Goal: Transaction & Acquisition: Purchase product/service

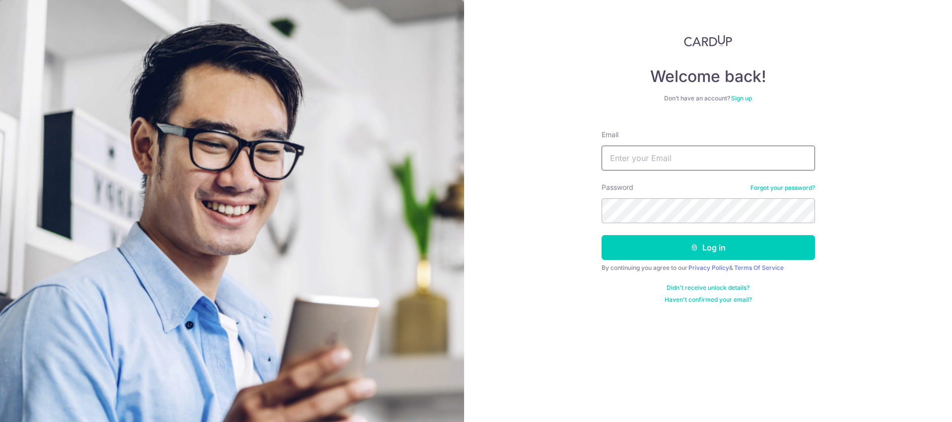
click at [674, 154] on input "Email" at bounding box center [709, 157] width 214 height 25
type input "[EMAIL_ADDRESS][DOMAIN_NAME]"
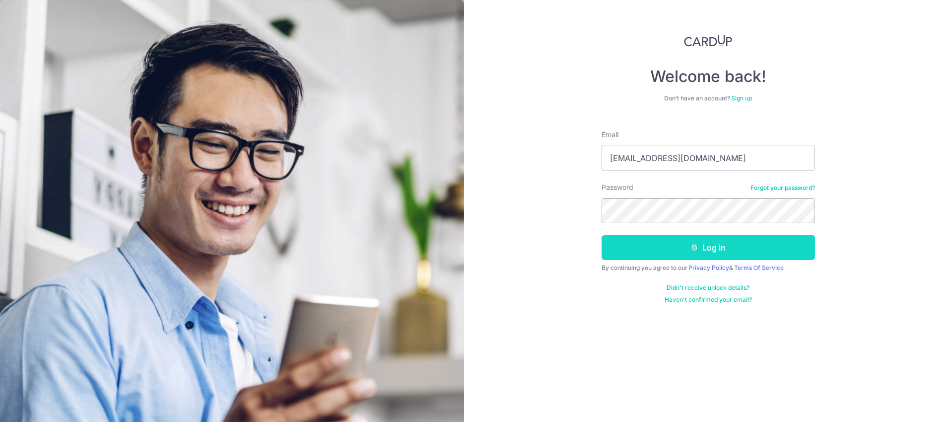
click at [703, 253] on button "Log in" at bounding box center [709, 247] width 214 height 25
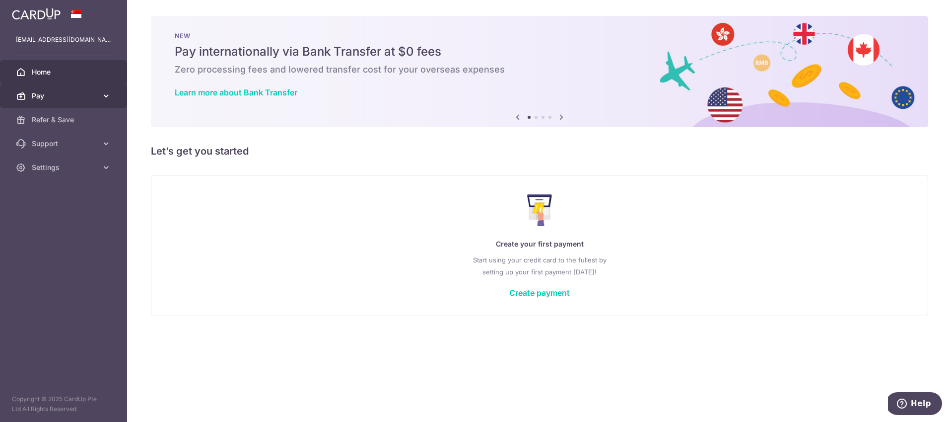
click at [65, 90] on link "Pay" at bounding box center [63, 96] width 127 height 24
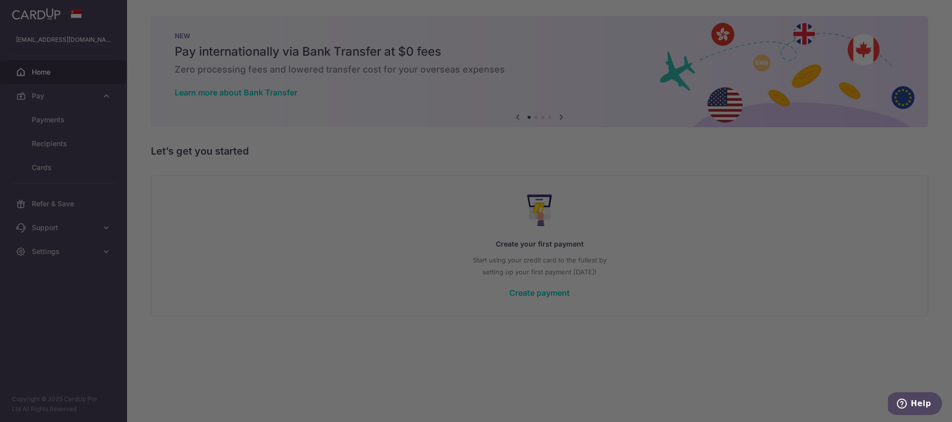
click at [57, 120] on div at bounding box center [481, 213] width 962 height 426
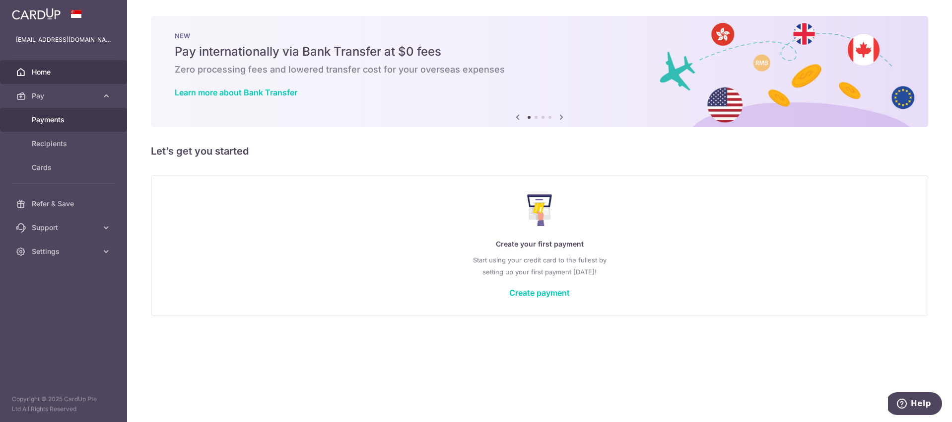
click at [73, 116] on span "Payments" at bounding box center [65, 120] width 66 height 10
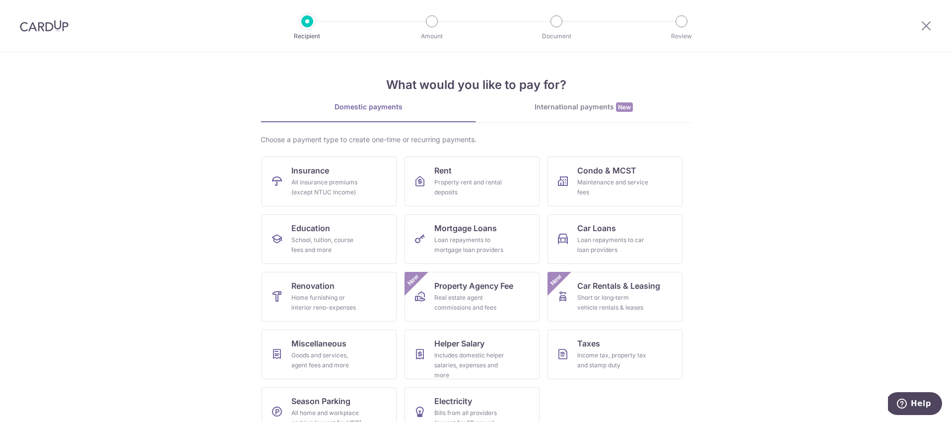
scroll to position [2, 0]
click at [342, 241] on div "School, tuition, course fees and more" at bounding box center [327, 243] width 72 height 20
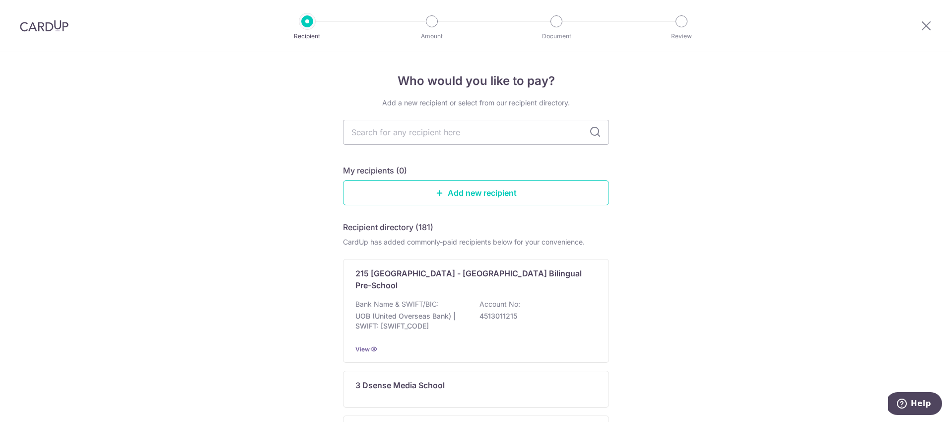
type input "f"
type input "eto"
type input "e"
type input "eton"
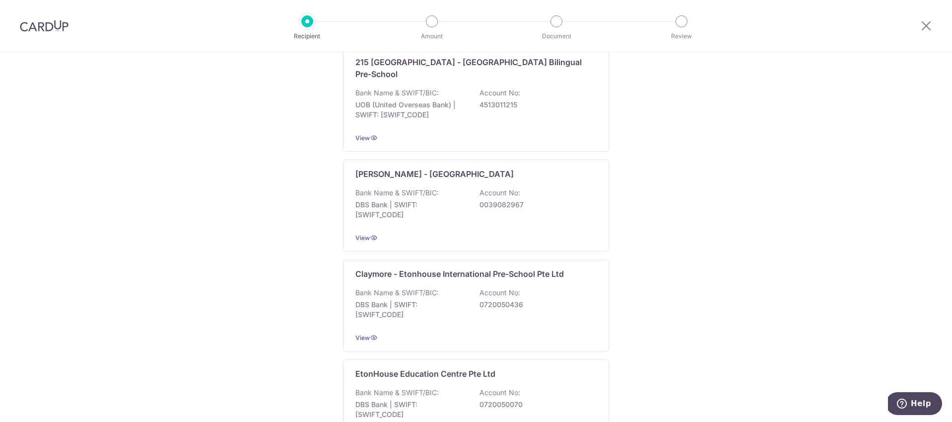
scroll to position [214, 0]
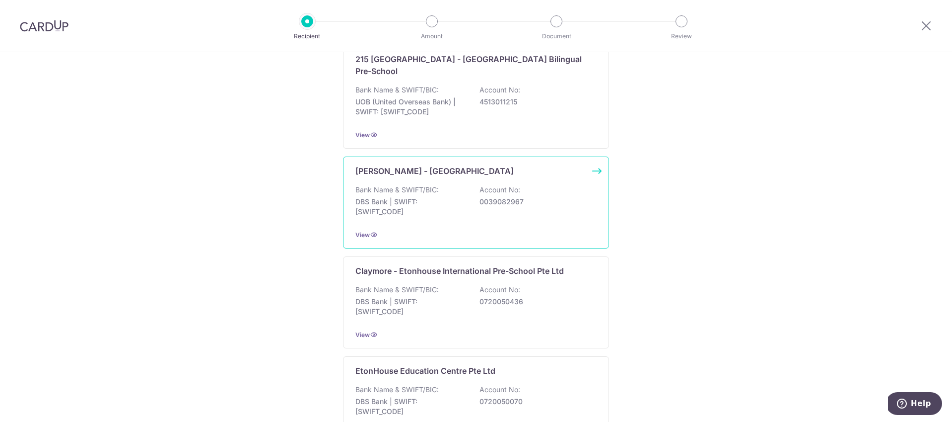
click at [429, 185] on p "Bank Name & SWIFT/BIC:" at bounding box center [397, 190] width 83 height 10
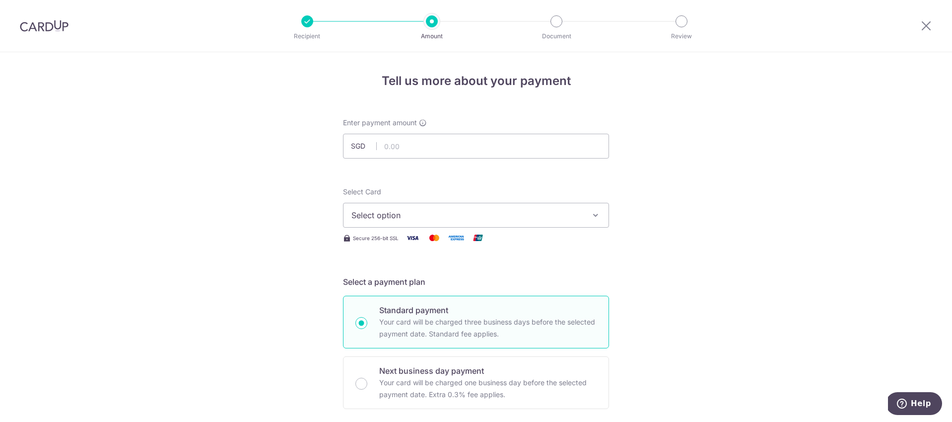
click at [359, 213] on span "Select option" at bounding box center [467, 215] width 231 height 12
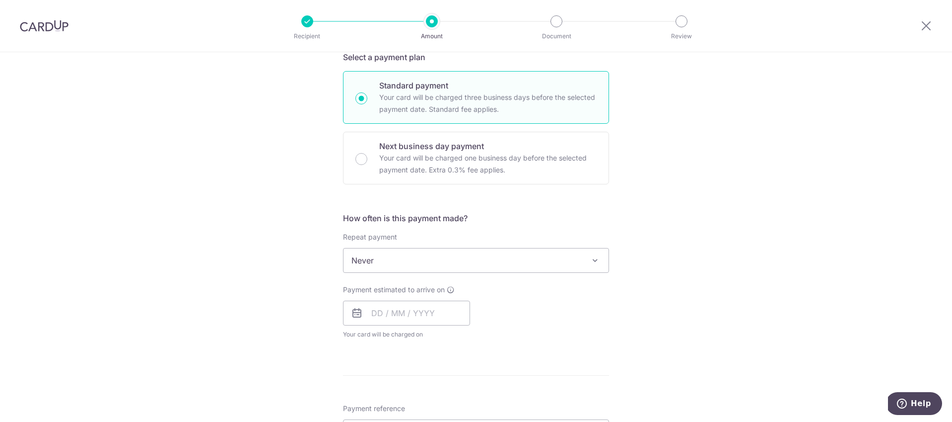
scroll to position [232, 0]
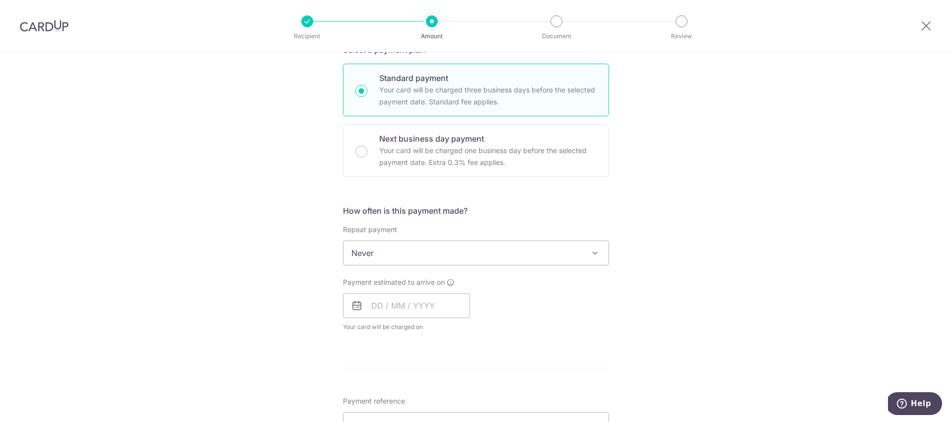
click at [375, 249] on span "Never" at bounding box center [476, 253] width 265 height 24
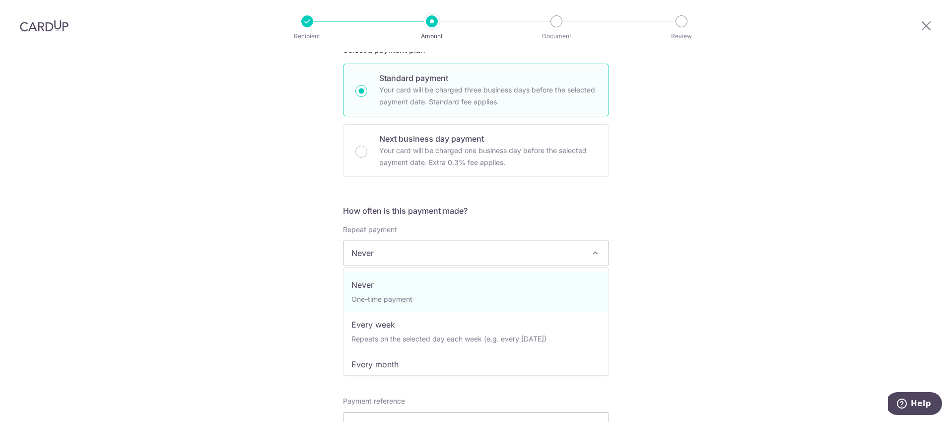
click at [258, 251] on div "Tell us more about your payment Enter payment amount SGD Select Card Select opt…" at bounding box center [476, 269] width 952 height 898
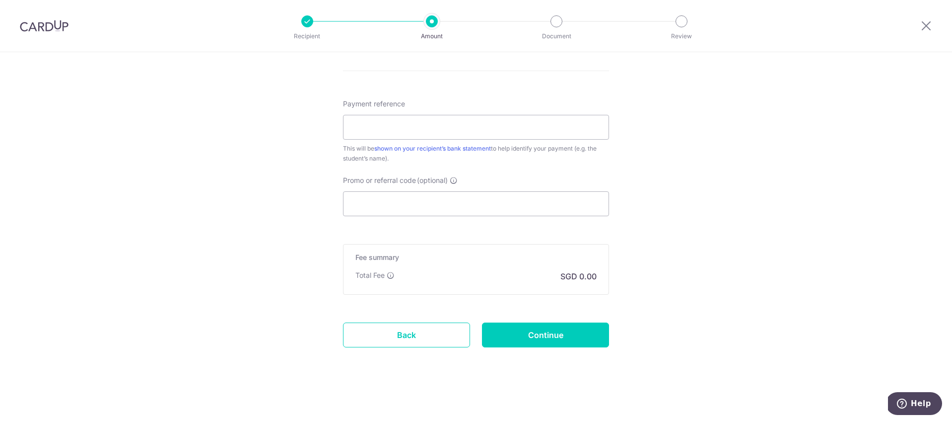
scroll to position [0, 0]
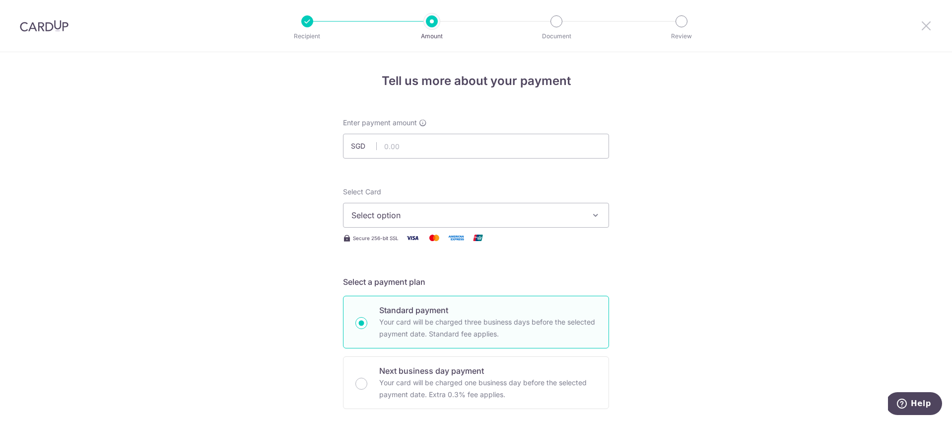
click at [927, 21] on icon at bounding box center [927, 25] width 12 height 12
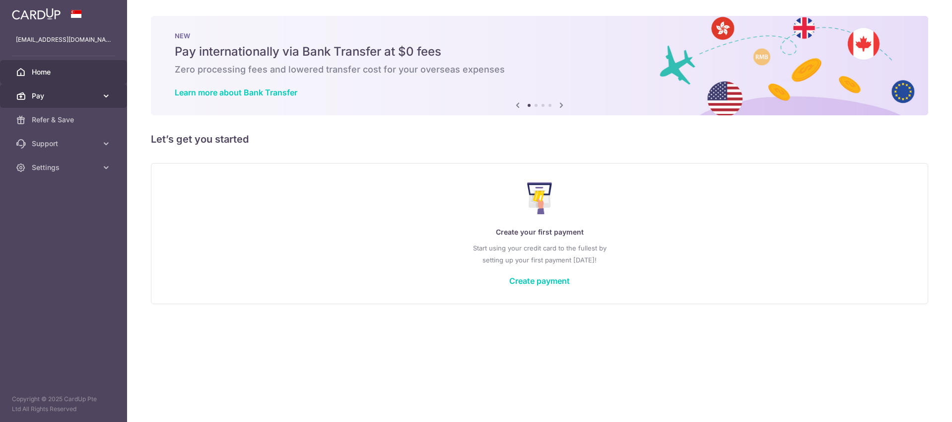
click at [54, 99] on span "Pay" at bounding box center [65, 96] width 66 height 10
click at [37, 9] on img at bounding box center [36, 14] width 49 height 12
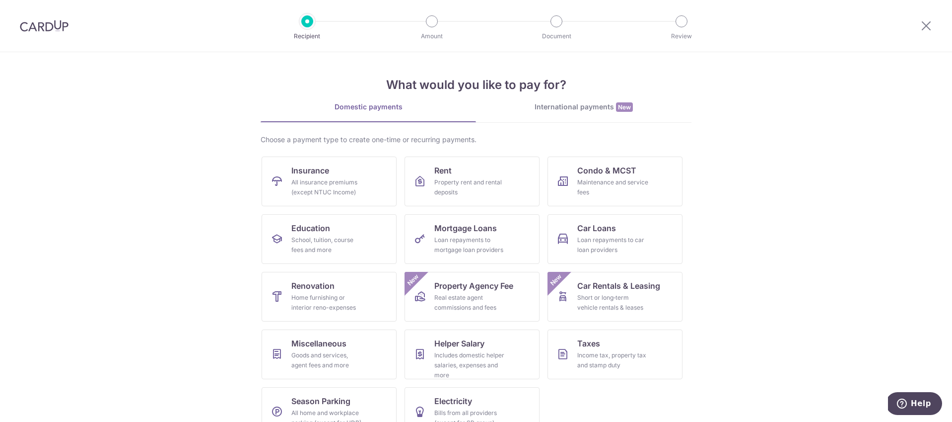
scroll to position [2, 0]
click at [46, 24] on img at bounding box center [44, 26] width 49 height 12
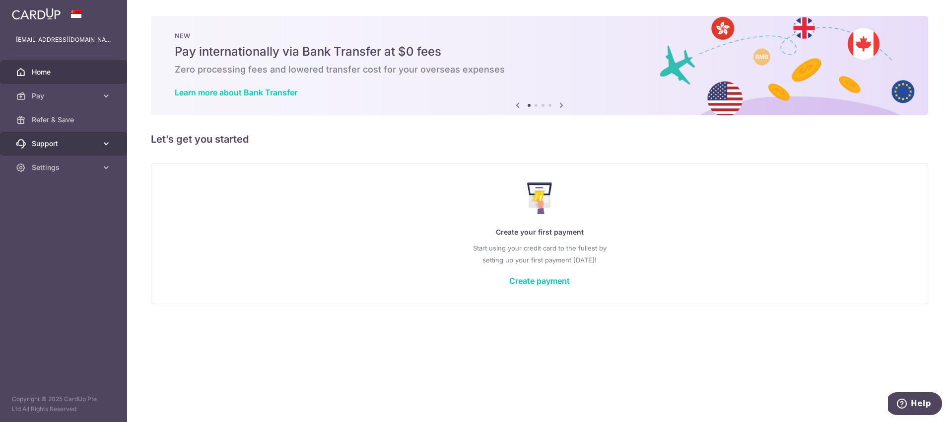
click at [81, 143] on span "Support" at bounding box center [65, 144] width 66 height 10
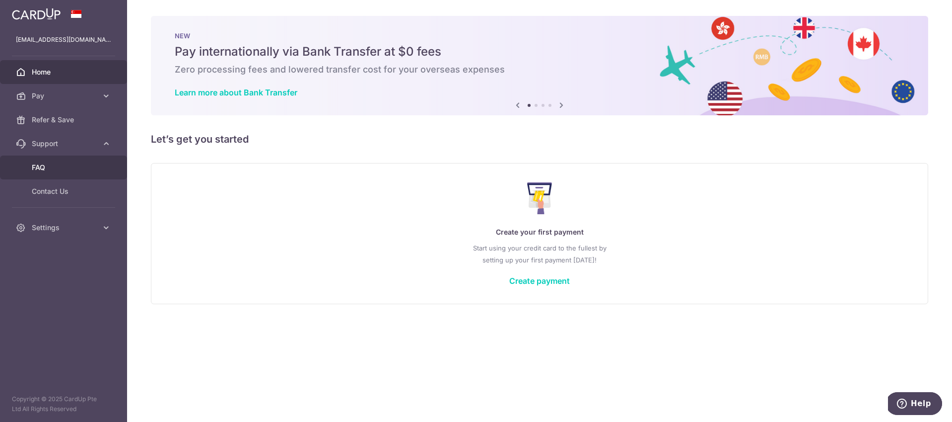
click at [72, 171] on span "FAQ" at bounding box center [65, 167] width 66 height 10
click at [538, 277] on link "Create payment" at bounding box center [539, 281] width 61 height 10
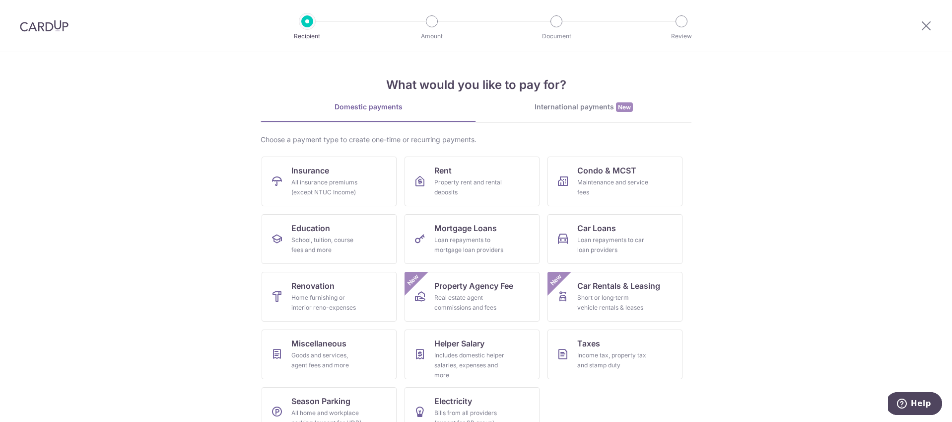
scroll to position [23, 0]
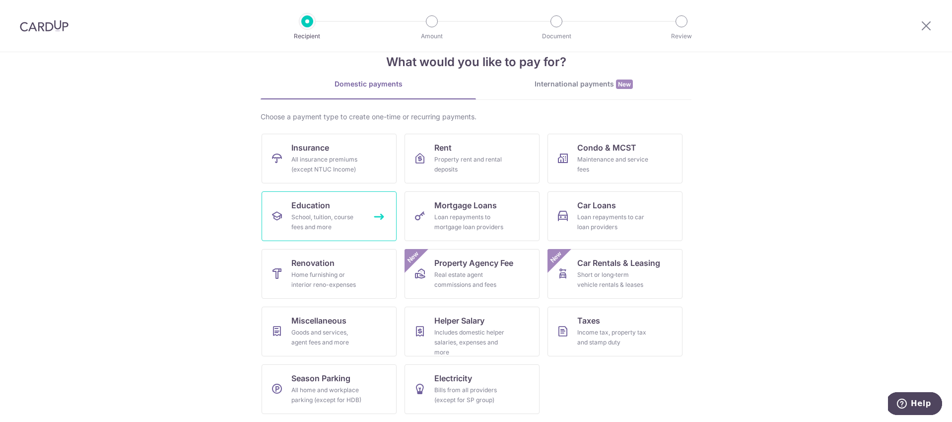
click at [337, 210] on link "Education School, tuition, course fees and more" at bounding box center [329, 216] width 135 height 50
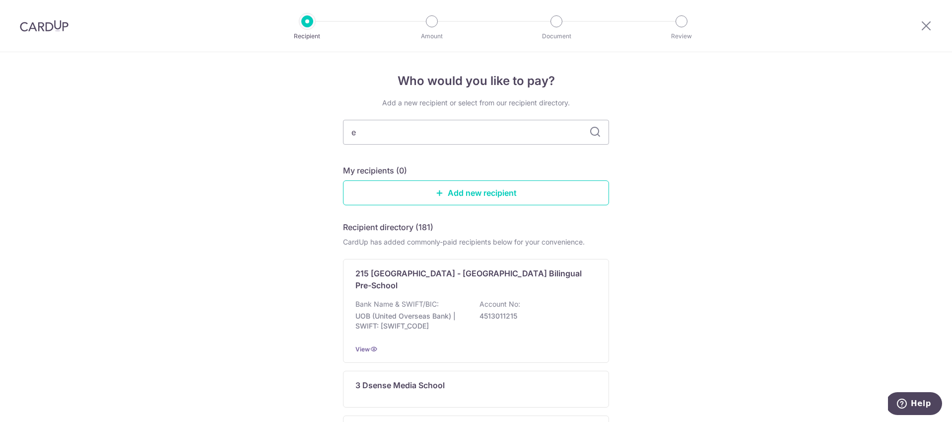
type input "et"
click at [424, 131] on input "et" at bounding box center [476, 132] width 266 height 25
type input "eton"
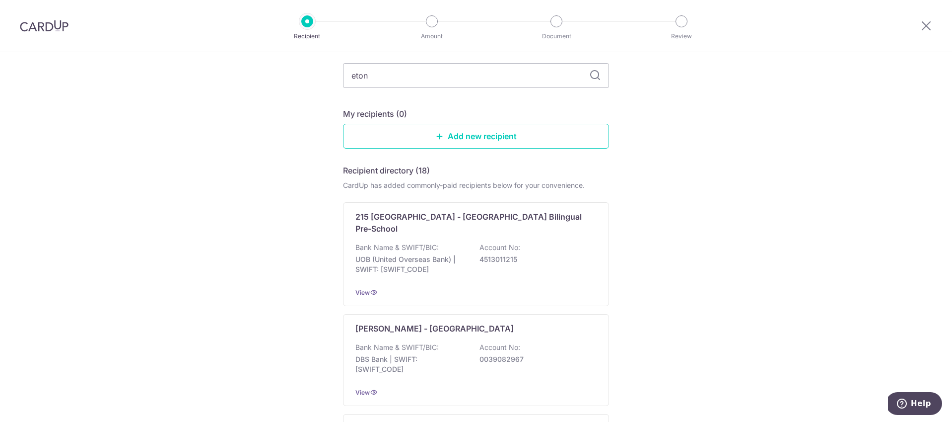
scroll to position [146, 0]
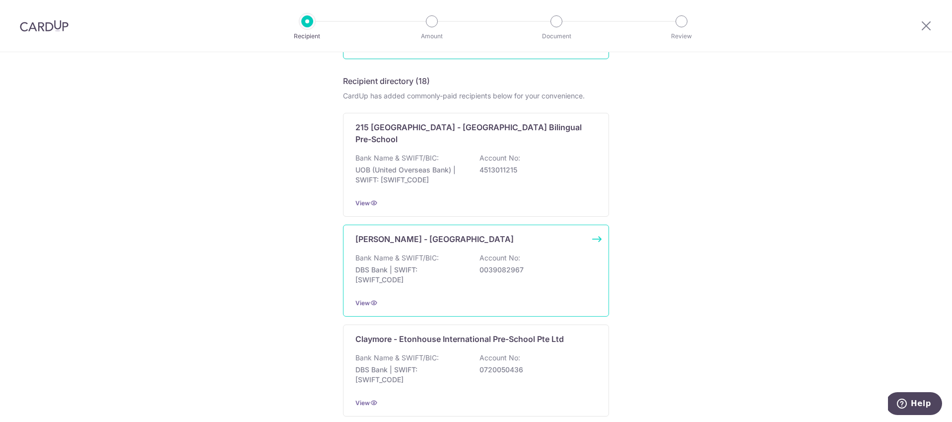
click at [388, 253] on div "Bank Name & SWIFT/BIC: DBS Bank | SWIFT: [SWIFT_CODE] Account No: 0039082967" at bounding box center [476, 271] width 241 height 37
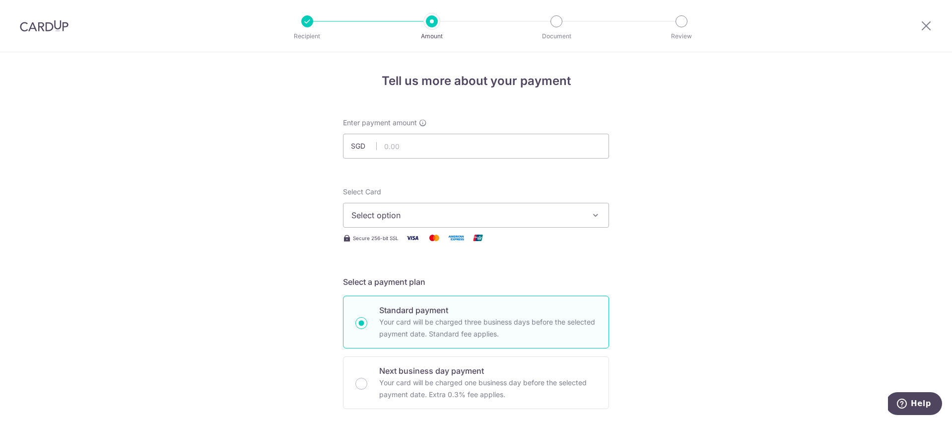
click at [435, 219] on span "Select option" at bounding box center [467, 215] width 231 height 12
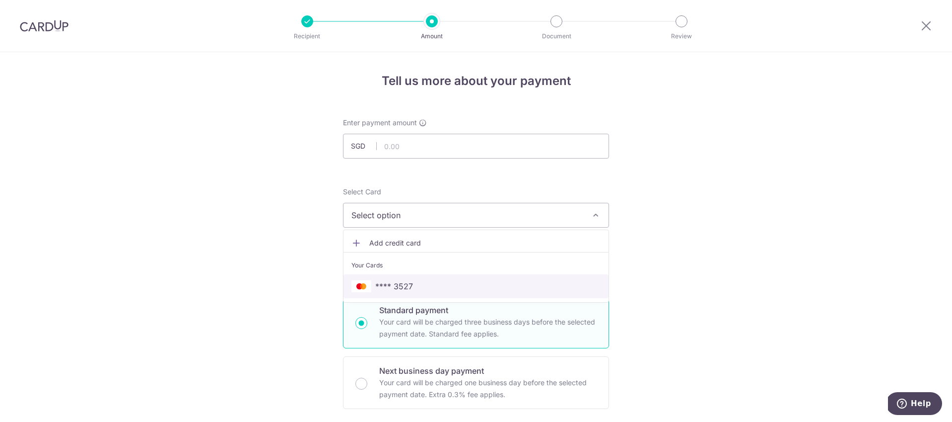
click at [388, 281] on span "**** 3527" at bounding box center [394, 286] width 38 height 12
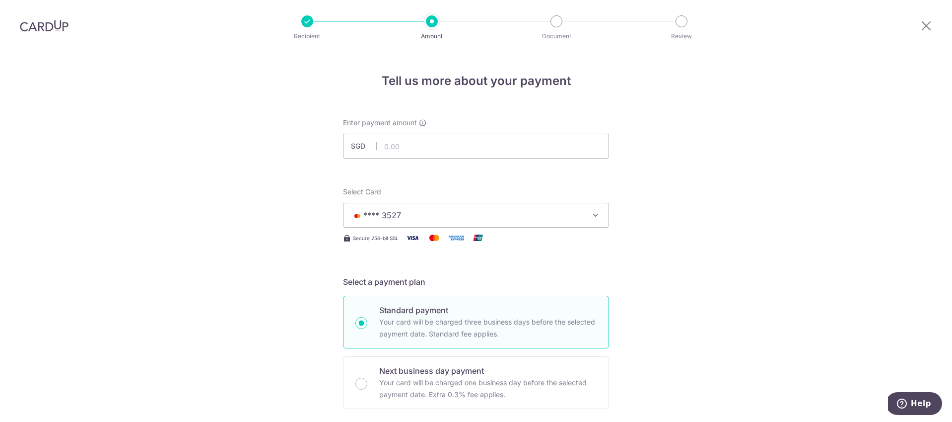
click at [443, 138] on input "text" at bounding box center [476, 146] width 266 height 25
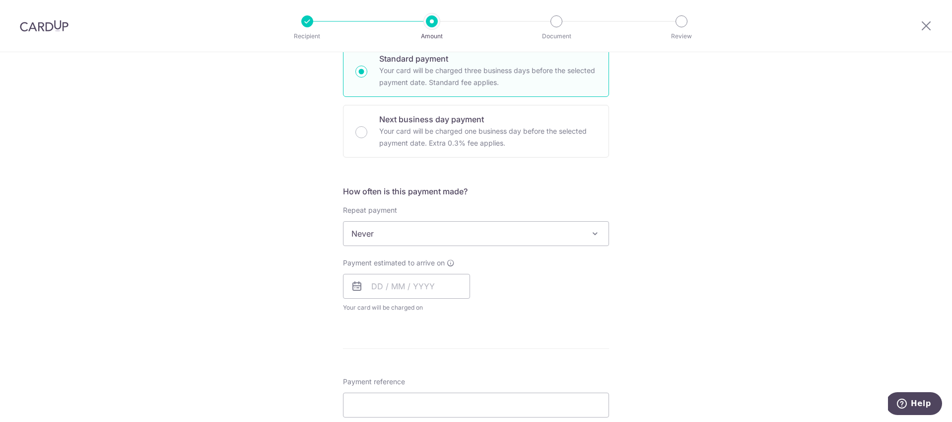
scroll to position [254, 0]
click at [275, 251] on div "Tell us more about your payment Enter payment amount SGD Select Card **** 3527 …" at bounding box center [476, 247] width 952 height 898
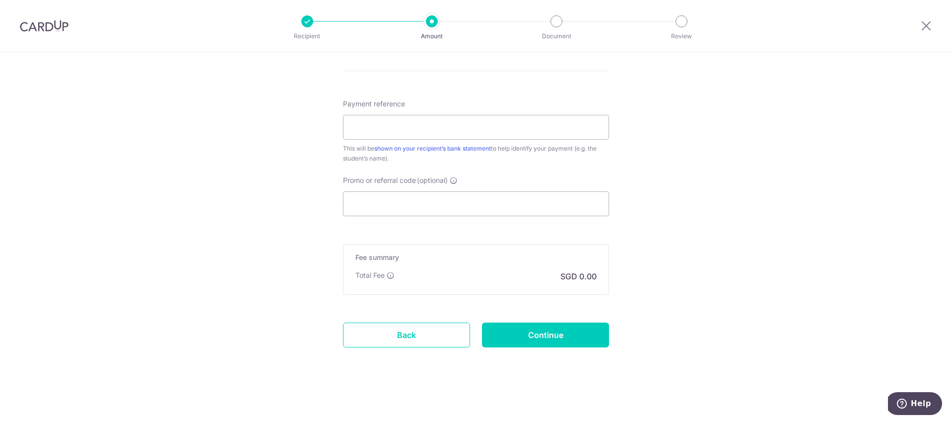
scroll to position [0, 0]
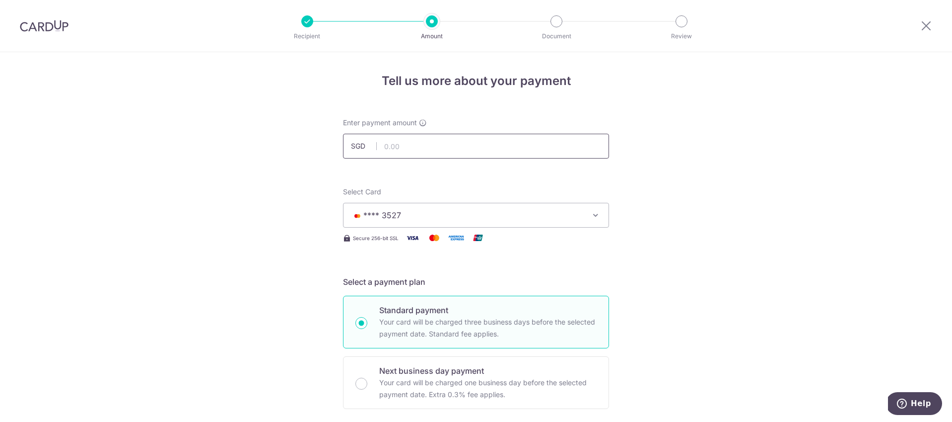
click at [473, 143] on input "text" at bounding box center [476, 146] width 266 height 25
type input "16,000.00"
